Goal: Ask a question

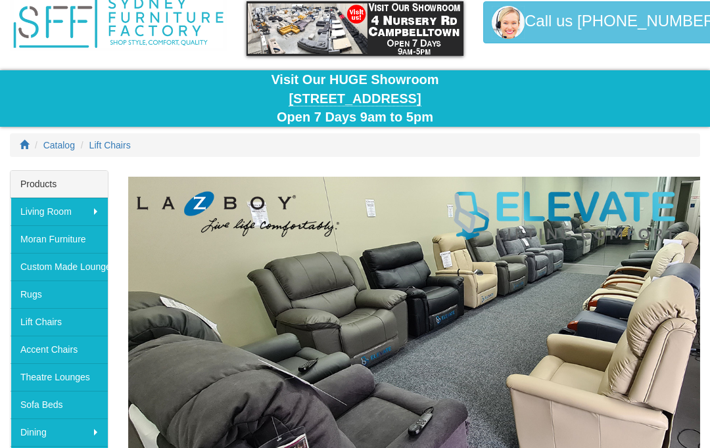
scroll to position [55, 0]
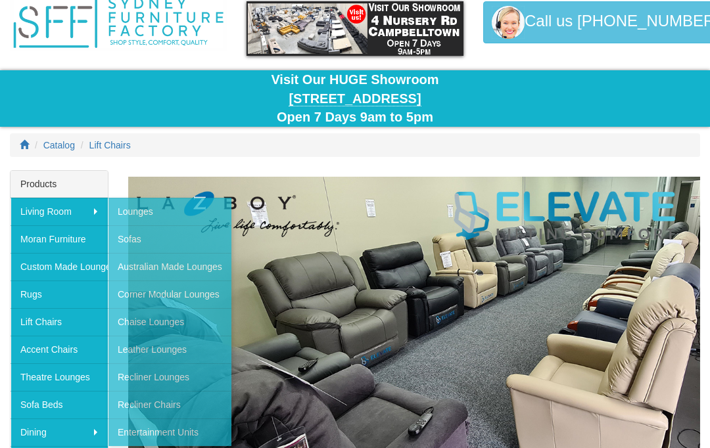
click at [342, 295] on img at bounding box center [414, 353] width 572 height 353
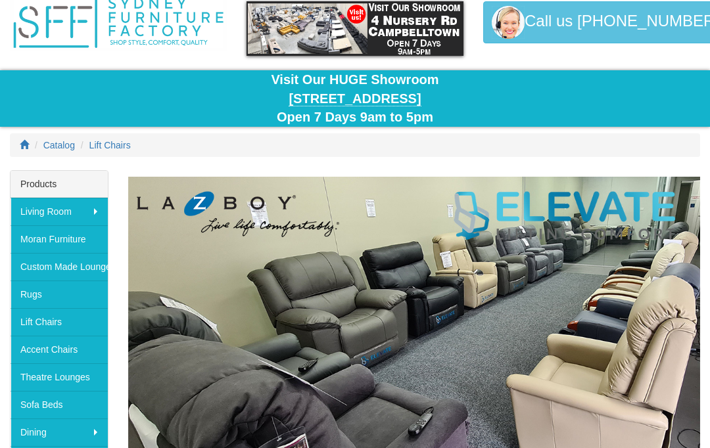
click at [44, 322] on link "Lift Chairs" at bounding box center [59, 322] width 97 height 28
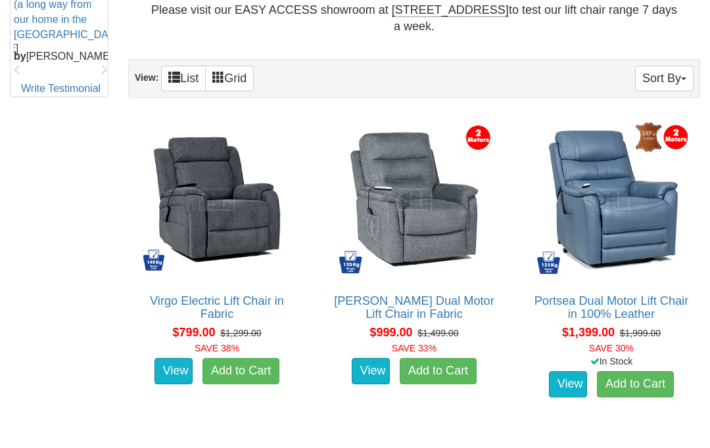
scroll to position [726, 0]
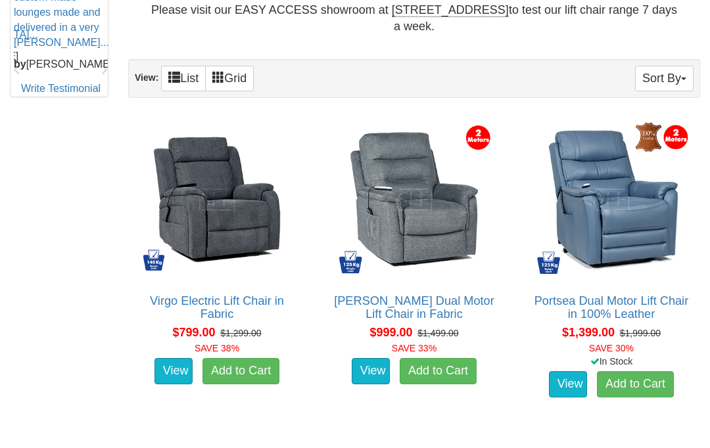
click at [643, 300] on link "Portsea Dual Motor Lift Chair in 100% Leather" at bounding box center [611, 307] width 154 height 26
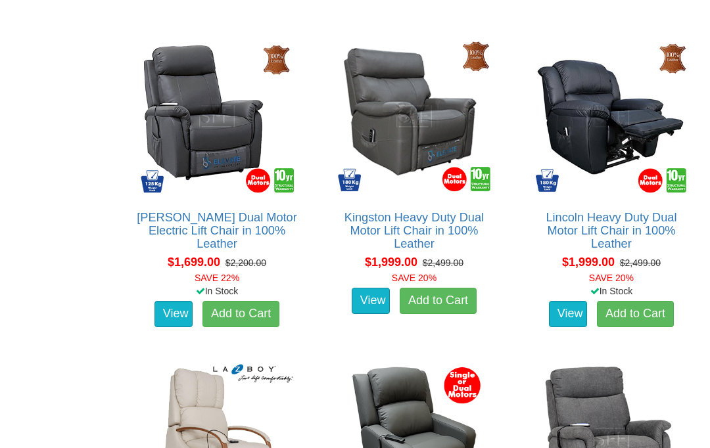
scroll to position [1460, 0]
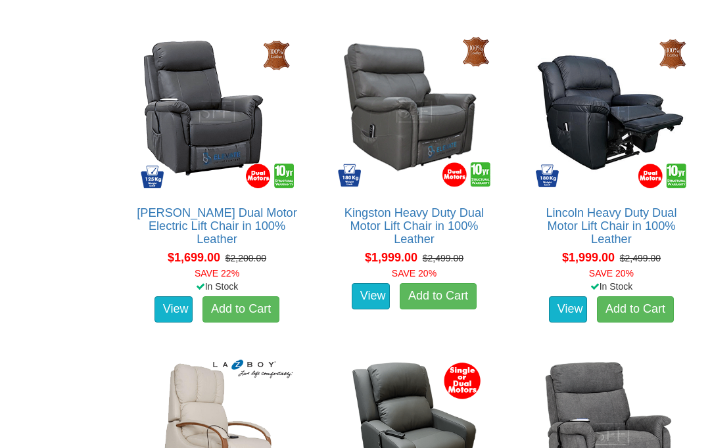
click at [626, 208] on link "Lincoln Heavy Duty Dual Motor Lift Chair in 100% Leather" at bounding box center [610, 225] width 131 height 39
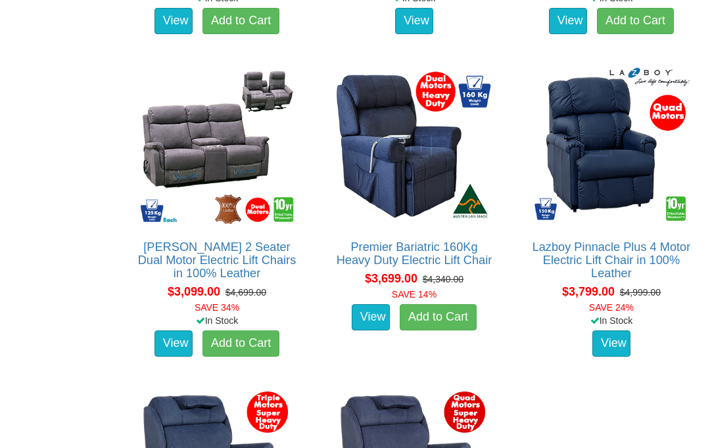
scroll to position [2716, 0]
click at [439, 246] on link "Premier Bariatric 160Kg Heavy Duty Electric Lift Chair" at bounding box center [414, 254] width 156 height 26
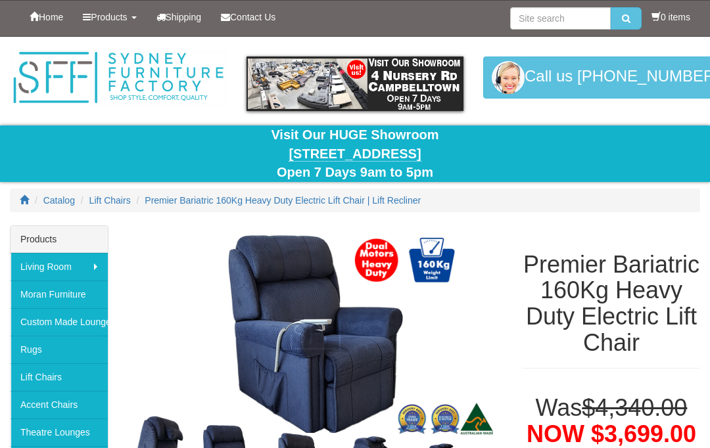
click at [246, 17] on span "Contact Us" at bounding box center [252, 17] width 45 height 11
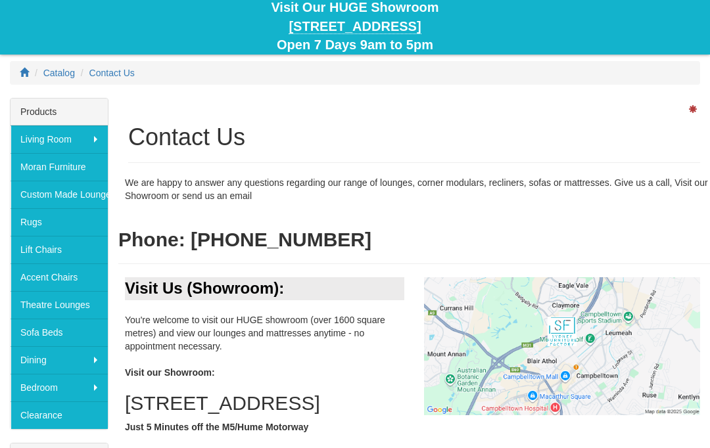
scroll to position [127, 0]
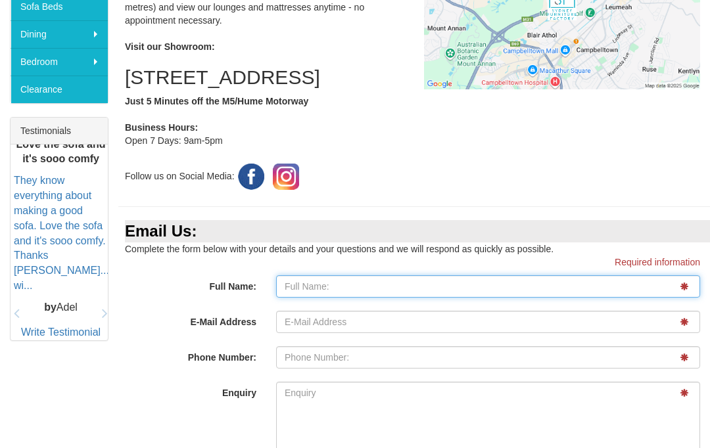
click at [317, 298] on input "Full Name:" at bounding box center [488, 286] width 424 height 22
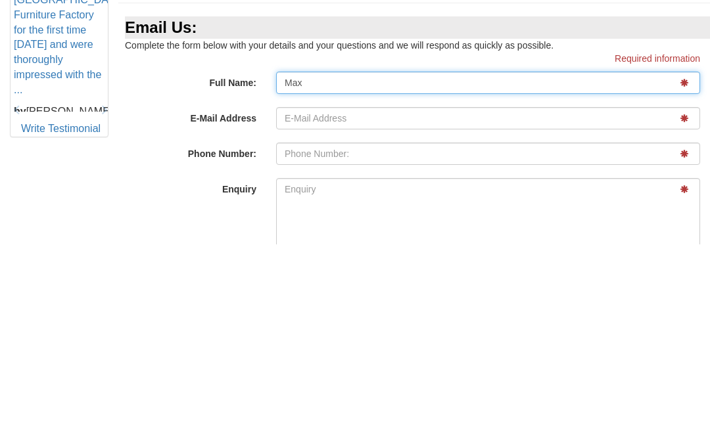
type input "Max Watson"
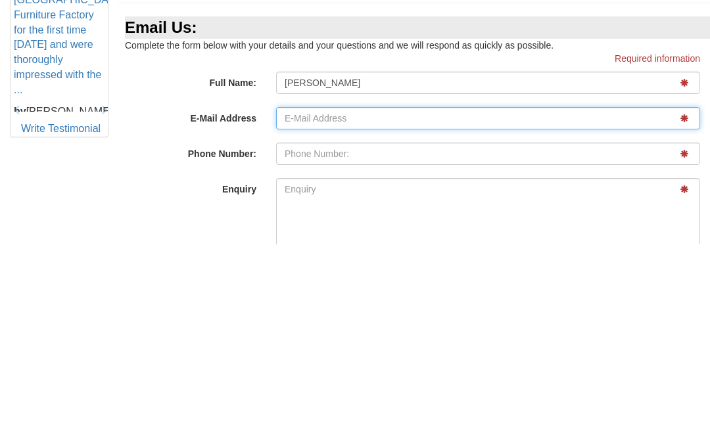
type input "mrwatson@iinet.net.au"
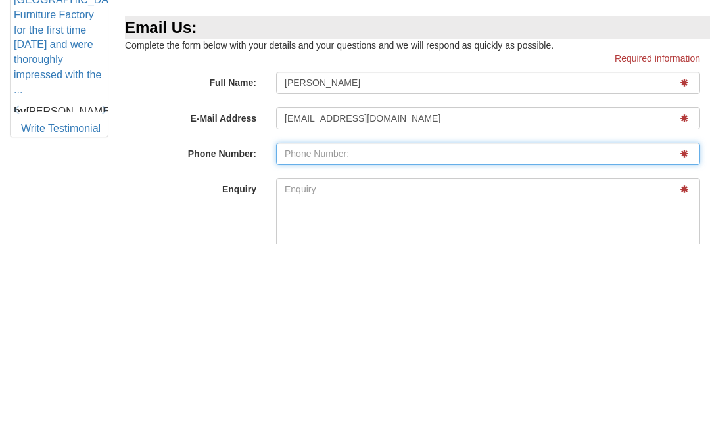
type input "0296223668"
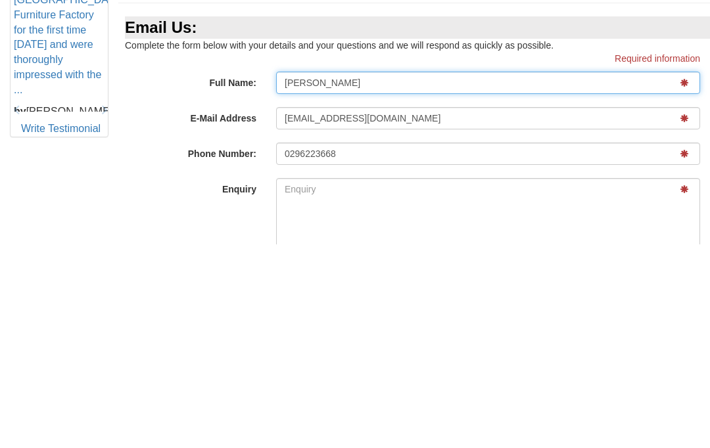
scroll to position [657, 0]
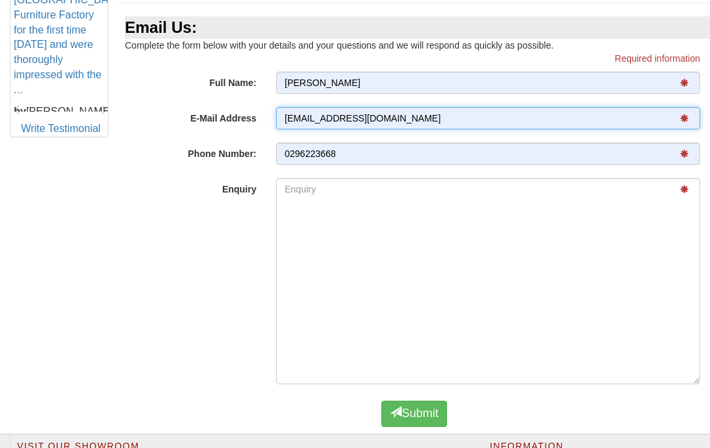
click at [485, 129] on input "mrwatson@iinet.net.au" at bounding box center [488, 118] width 424 height 22
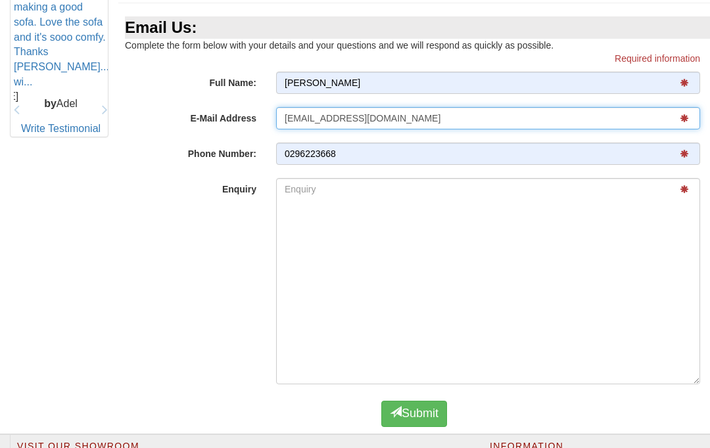
type input "mrwatson650@gmail.com"
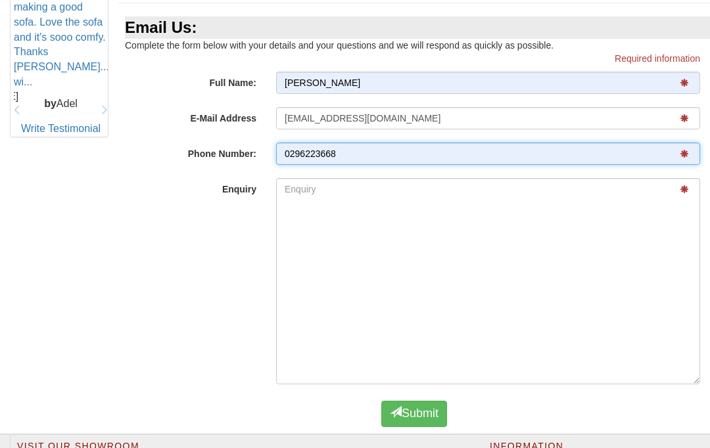
click at [377, 165] on input "0296223668" at bounding box center [488, 154] width 424 height 22
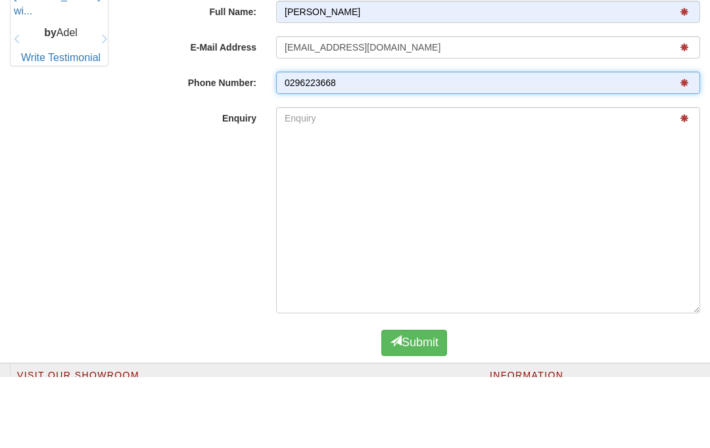
click at [414, 401] on button "Submit" at bounding box center [414, 414] width 66 height 26
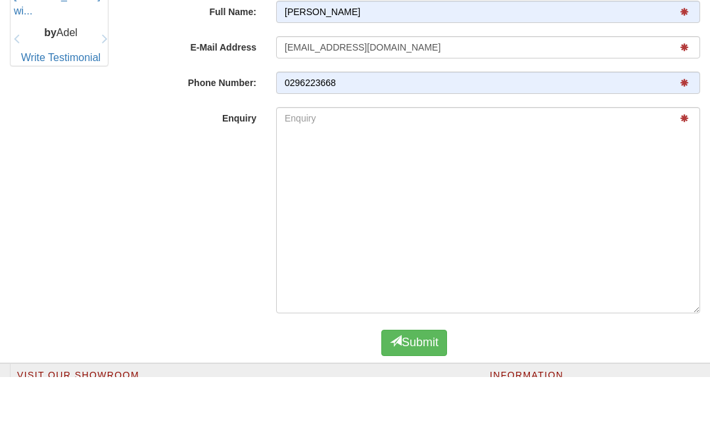
click at [383, 143] on input "0296223668" at bounding box center [488, 154] width 424 height 22
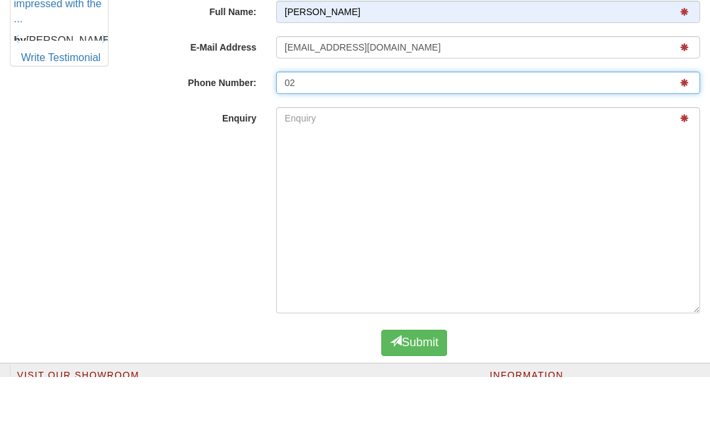
type input "0"
type input "0490396115"
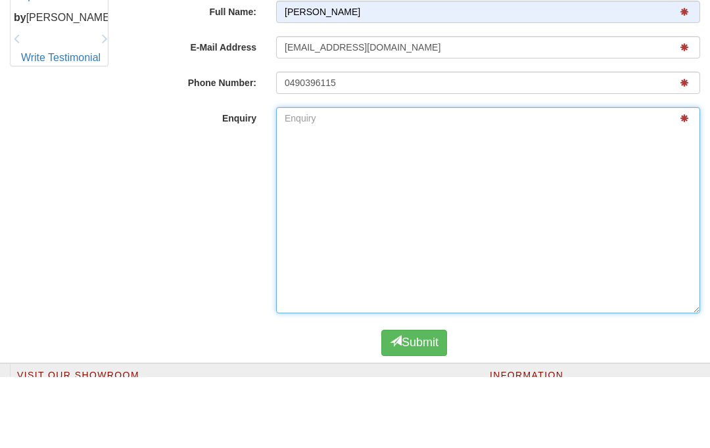
click at [335, 178] on textarea "Enquiry" at bounding box center [488, 281] width 424 height 206
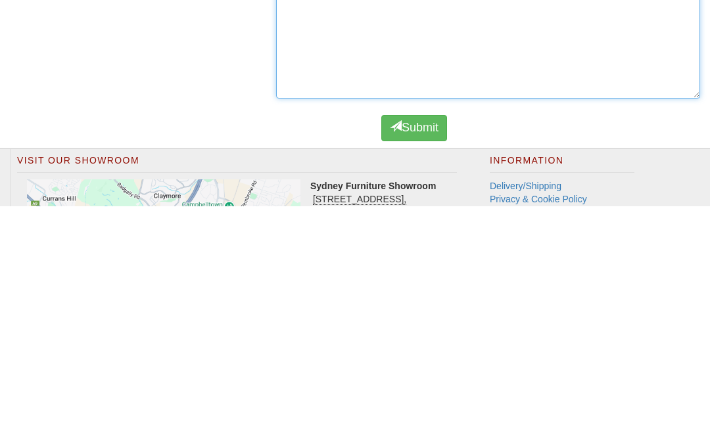
scroll to position [703, 0]
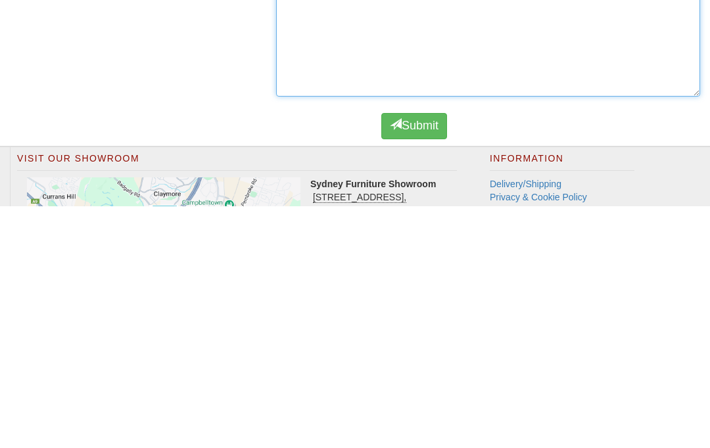
type textarea "I need a lift chair with a seat width of 650mm."
click at [411, 355] on button "Submit" at bounding box center [414, 368] width 66 height 26
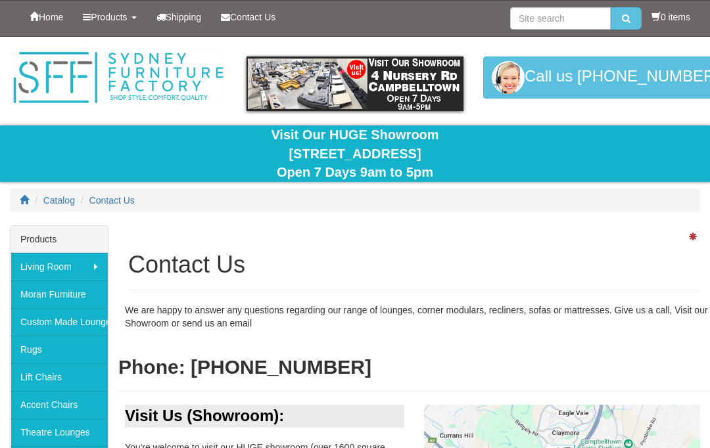
scroll to position [885, 0]
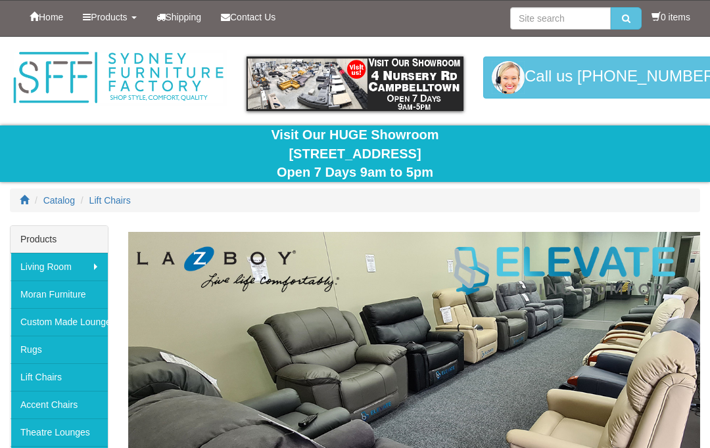
scroll to position [2716, 0]
